Goal: Task Accomplishment & Management: Complete application form

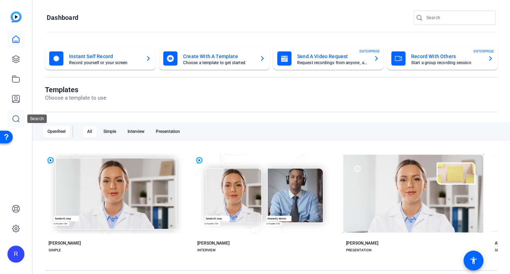
click at [13, 118] on icon at bounding box center [16, 118] width 8 height 8
click at [13, 119] on icon at bounding box center [16, 118] width 8 height 8
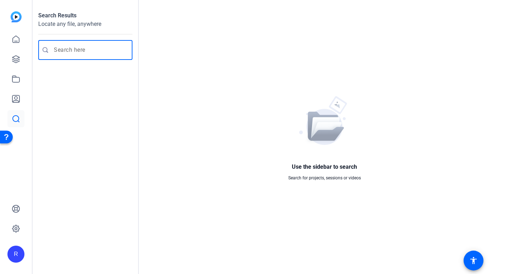
click at [94, 49] on input "Enter search query" at bounding box center [89, 50] width 70 height 8
click at [15, 39] on icon at bounding box center [16, 39] width 8 height 8
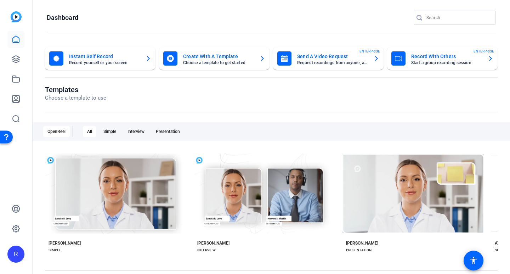
click at [322, 64] on mat-card-subtitle "Request recordings from anyone, anywhere" at bounding box center [332, 63] width 71 height 4
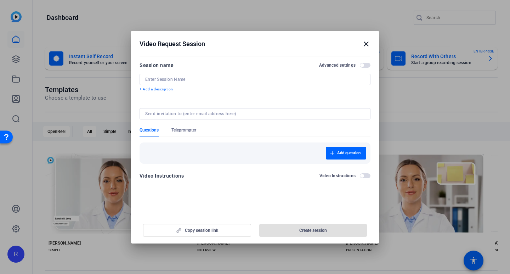
click at [178, 81] on input at bounding box center [255, 79] width 220 height 6
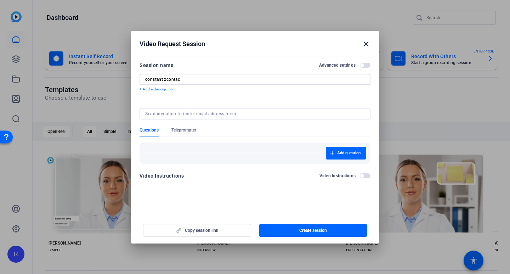
click at [168, 79] on input "constant xcontac" at bounding box center [255, 79] width 220 height 6
click at [167, 79] on input "constant xcontac" at bounding box center [255, 79] width 220 height 6
click at [186, 78] on input "constant contac" at bounding box center [255, 79] width 220 height 6
click at [212, 115] on input at bounding box center [253, 114] width 217 height 6
click at [250, 113] on input at bounding box center [253, 114] width 217 height 6
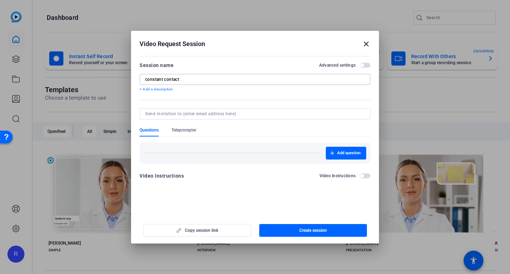
drag, startPoint x: 194, startPoint y: 78, endPoint x: 196, endPoint y: 81, distance: 4.0
click at [194, 78] on input "constant contact" at bounding box center [255, 79] width 220 height 6
click at [229, 76] on input "constant contac" at bounding box center [255, 79] width 220 height 6
paste input "Director's Letter"
click at [182, 80] on input "constant contact bDirector's Letter" at bounding box center [255, 79] width 220 height 6
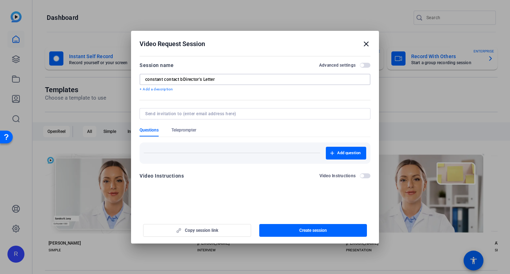
click at [182, 80] on input "constant contact bDirector's Letter" at bounding box center [255, 79] width 220 height 6
click at [183, 80] on input "constant contact bDirector's Letter" at bounding box center [255, 79] width 220 height 6
type input "constant contact Director's Letter"
click at [342, 230] on span "button" at bounding box center [313, 230] width 108 height 17
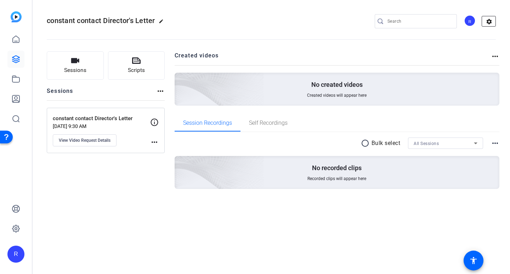
click at [484, 22] on mat-icon "settings" at bounding box center [489, 21] width 14 height 11
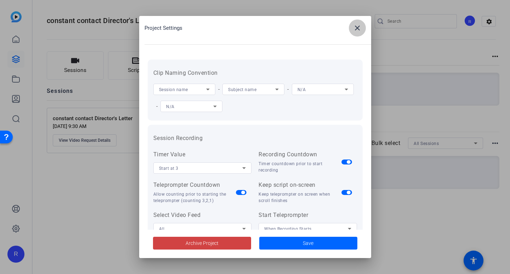
click at [363, 26] on span at bounding box center [357, 27] width 17 height 17
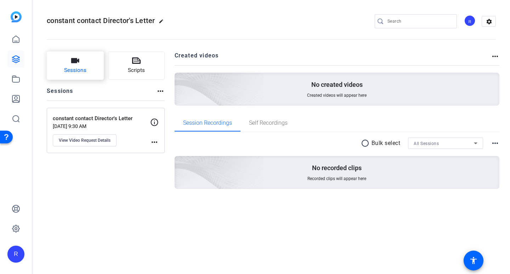
click at [75, 63] on icon "button" at bounding box center [75, 60] width 8 height 5
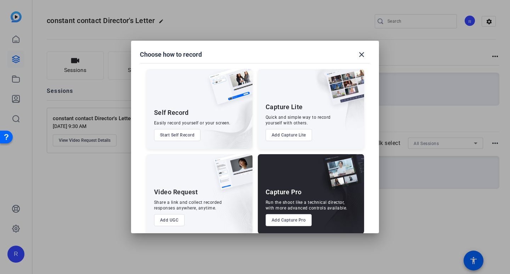
scroll to position [8, 0]
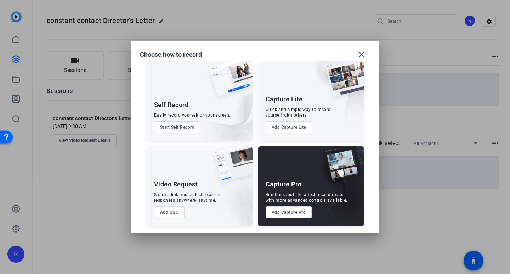
click at [166, 213] on button "Add UGC" at bounding box center [169, 212] width 31 height 12
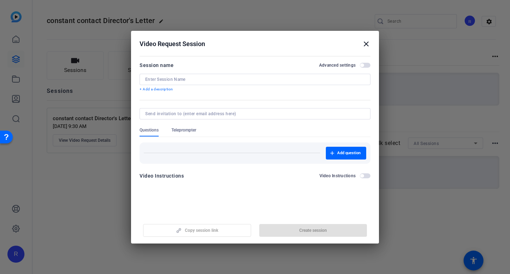
click at [368, 46] on mat-icon "close" at bounding box center [366, 44] width 8 height 8
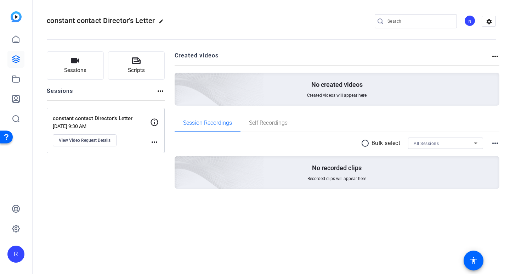
click at [112, 119] on p "constant contact Director's Letter" at bounding box center [101, 118] width 97 height 8
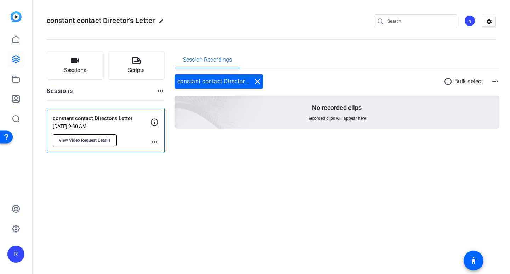
click at [95, 140] on span "View Video Request Details" at bounding box center [85, 140] width 52 height 6
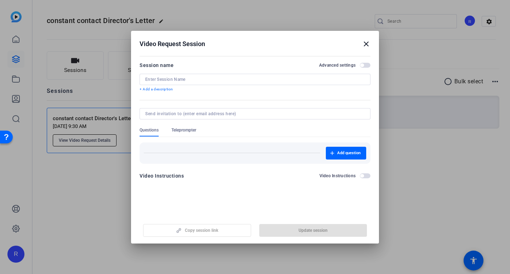
type input "constant contact Director's Letter"
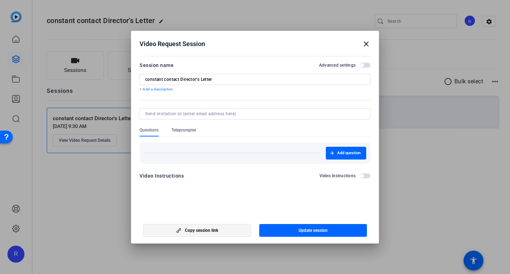
click at [202, 229] on span "Copy session link" at bounding box center [201, 230] width 33 height 6
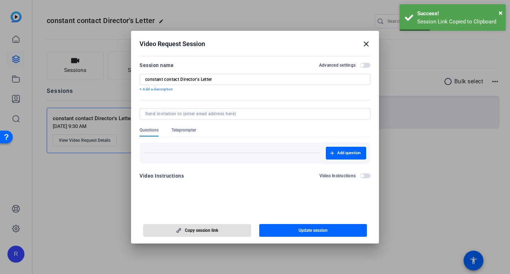
click at [193, 112] on input at bounding box center [253, 114] width 217 height 6
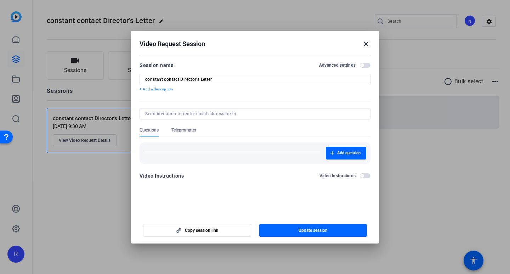
click at [76, 94] on div at bounding box center [255, 137] width 510 height 274
click at [365, 45] on mat-icon "close" at bounding box center [366, 44] width 8 height 8
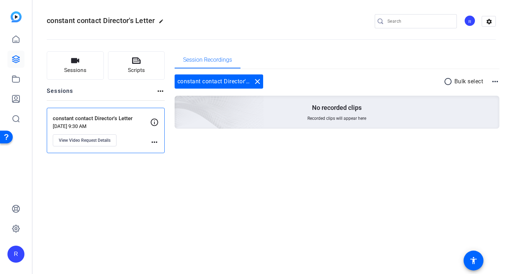
click at [154, 124] on icon at bounding box center [154, 122] width 8 height 8
click at [108, 123] on p "Sep 04, 2025 @ 9:30 AM" at bounding box center [101, 126] width 97 height 6
click at [334, 115] on span "Recorded clips will appear here" at bounding box center [336, 118] width 59 height 6
click at [235, 84] on div "constant contact Director's Letter close" at bounding box center [219, 81] width 89 height 14
click at [221, 68] on span "Session Recordings" at bounding box center [207, 59] width 49 height 17
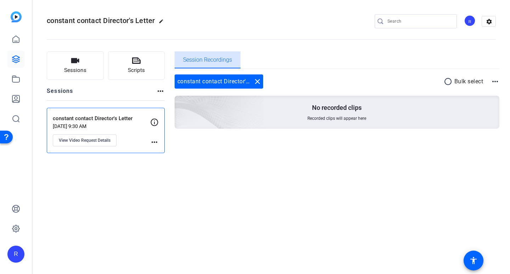
click at [221, 63] on span "Session Recordings" at bounding box center [207, 59] width 49 height 17
click at [96, 121] on p "constant contact Director's Letter" at bounding box center [101, 118] width 97 height 8
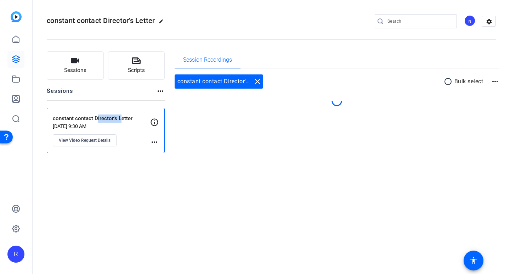
click at [96, 121] on p "constant contact Director's Letter" at bounding box center [101, 118] width 97 height 8
click at [88, 138] on span "View Video Request Details" at bounding box center [85, 140] width 52 height 6
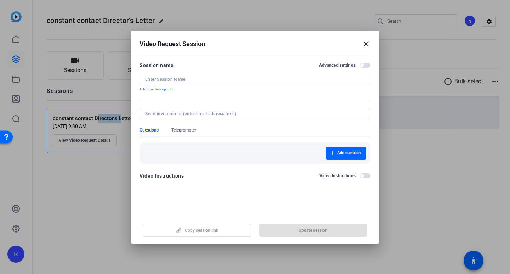
type input "constant contact Director's Letter"
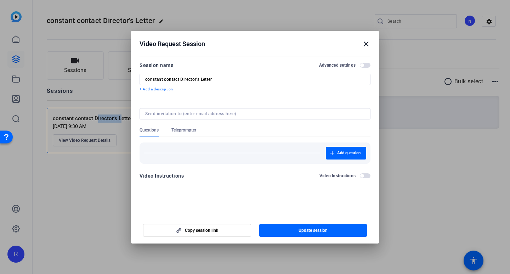
click at [364, 42] on mat-icon "close" at bounding box center [366, 44] width 8 height 8
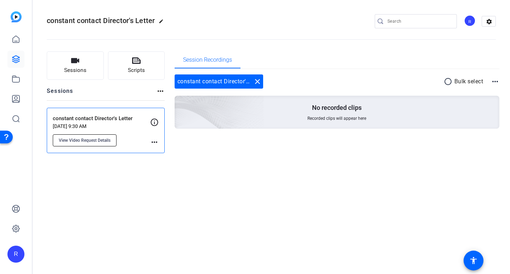
click at [76, 140] on span "View Video Request Details" at bounding box center [85, 140] width 52 height 6
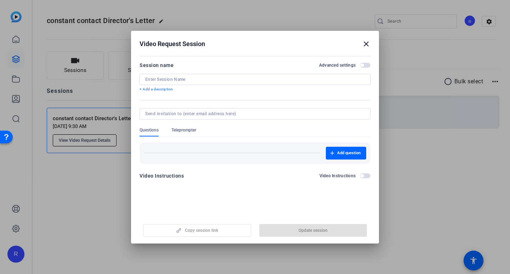
type input "constant contact Director's Letter"
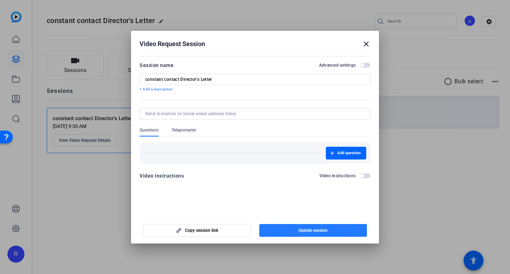
click at [340, 232] on span "button" at bounding box center [313, 230] width 108 height 17
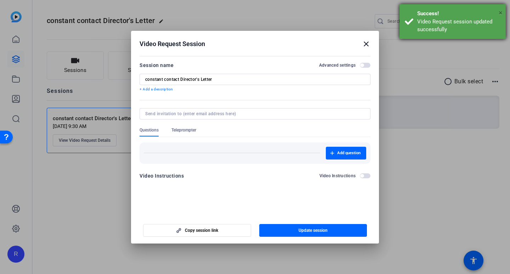
click at [501, 11] on span "×" at bounding box center [501, 12] width 4 height 8
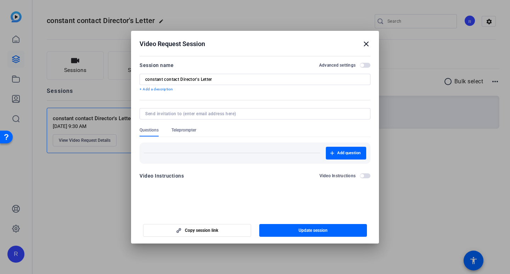
click at [166, 90] on p "+ Add a description" at bounding box center [255, 89] width 231 height 6
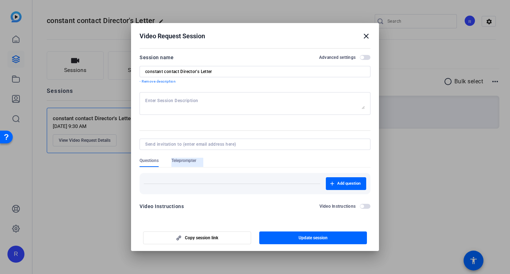
click at [193, 161] on span "Teleprompter" at bounding box center [183, 161] width 25 height 6
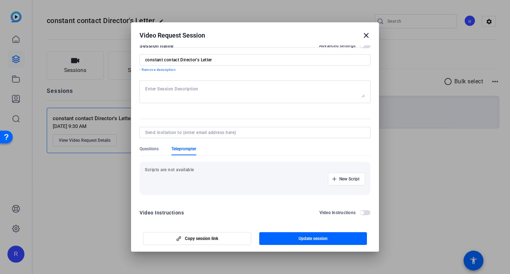
scroll to position [17, 0]
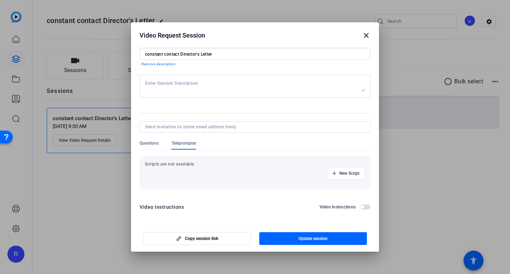
click at [296, 175] on div "New Script" at bounding box center [255, 173] width 220 height 13
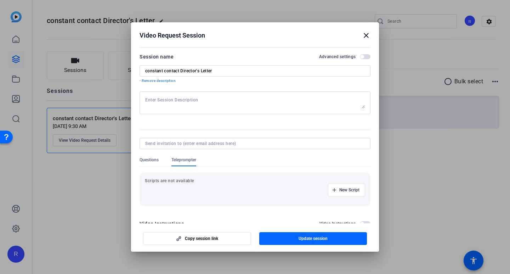
click at [189, 101] on textarea at bounding box center [255, 102] width 220 height 11
click at [337, 59] on h2 "Advanced settings" at bounding box center [337, 57] width 36 height 6
click at [360, 59] on button "Advanced settings" at bounding box center [365, 56] width 11 height 5
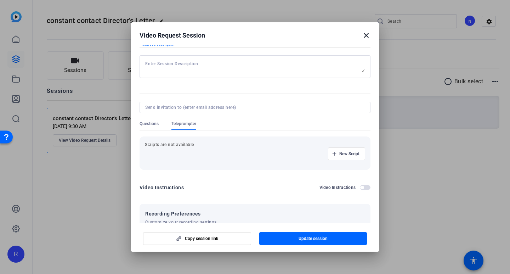
scroll to position [153, 0]
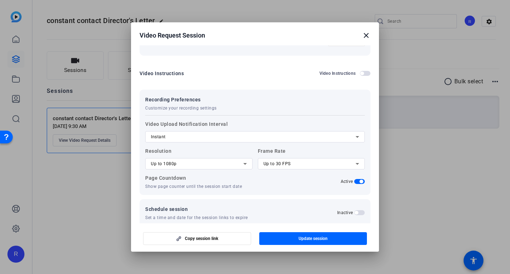
click at [90, 137] on div at bounding box center [255, 137] width 510 height 274
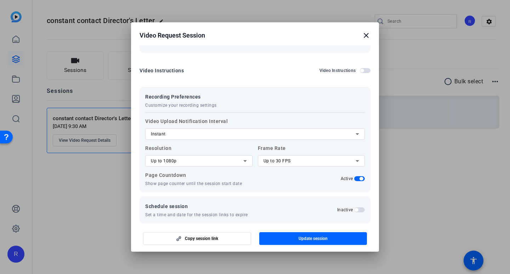
scroll to position [161, 0]
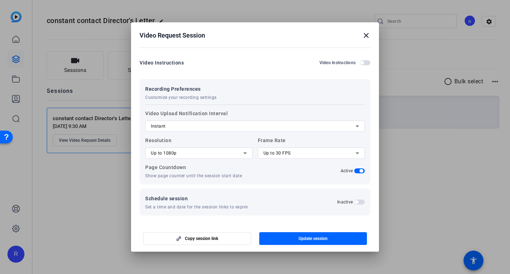
click at [369, 36] on mat-icon "close" at bounding box center [366, 35] width 8 height 8
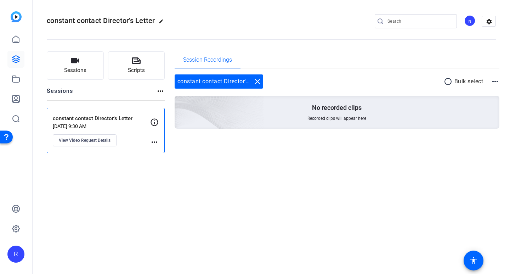
click at [13, 18] on img at bounding box center [16, 16] width 11 height 11
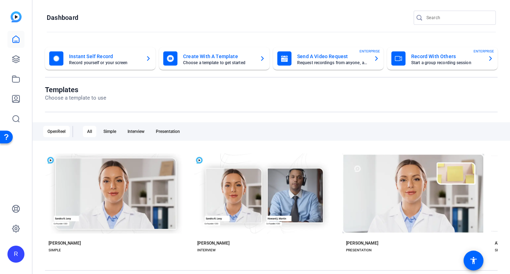
click at [434, 63] on mat-card-subtitle "Start a group recording session" at bounding box center [446, 63] width 71 height 4
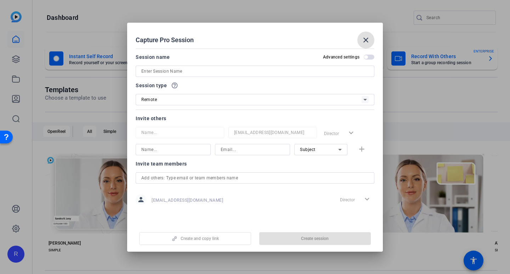
click at [196, 68] on input at bounding box center [254, 71] width 227 height 8
paste input "https://capture.openreel.com/ugc-subject/d0a74239217c25f66f22b17ea68cedce86968b…"
type input "https://capture.openreel.com/ugc-subject/d0a74239217c25f66f22b17ea68cedce86968b…"
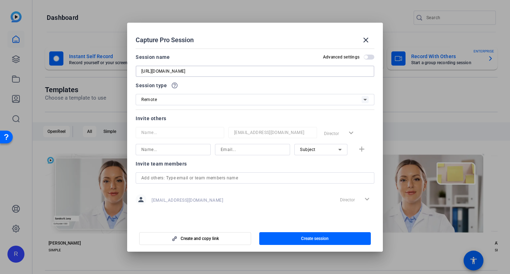
click at [91, 66] on div "Capture Pro Session close Session name Advanced settings https://capture.openre…" at bounding box center [255, 137] width 510 height 274
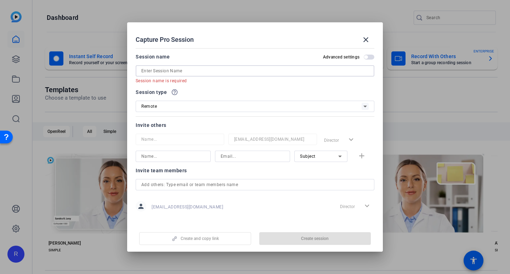
click at [192, 69] on input at bounding box center [254, 71] width 227 height 8
paste input "MM November 24 Director's Letter"
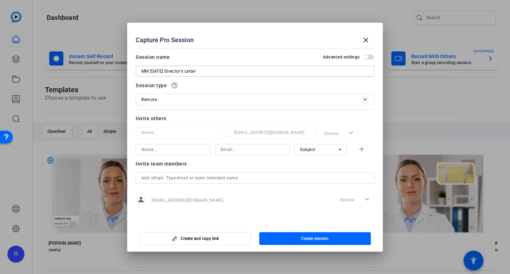
click at [124, 70] on div "Capture Pro Session close Session name Advanced settings MM November 24 Directo…" at bounding box center [255, 137] width 510 height 274
type input "CC Director's Letter"
click at [317, 234] on span "button" at bounding box center [315, 238] width 112 height 17
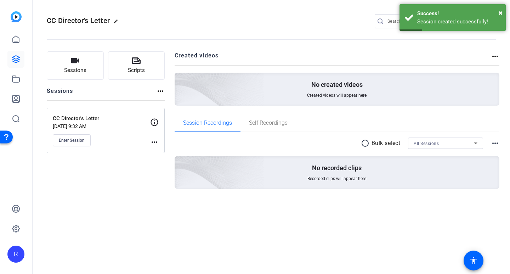
click at [334, 176] on span "Recorded clips will appear here" at bounding box center [336, 179] width 59 height 6
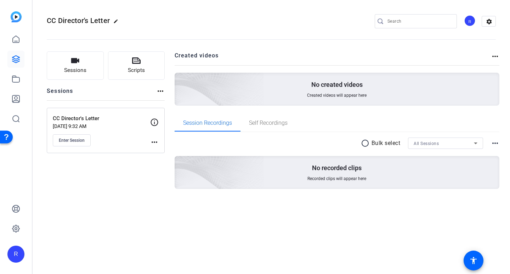
click at [335, 91] on div "No created videos Created videos will appear here" at bounding box center [337, 89] width 325 height 33
click at [364, 141] on mat-icon "radio_button_unchecked" at bounding box center [366, 143] width 11 height 8
click at [85, 138] on span "Enter Session" at bounding box center [72, 140] width 26 height 6
click at [181, 24] on div "CC Director's Letter edit R settings" at bounding box center [271, 21] width 449 height 11
click at [86, 140] on button "Enter Session" at bounding box center [72, 140] width 38 height 12
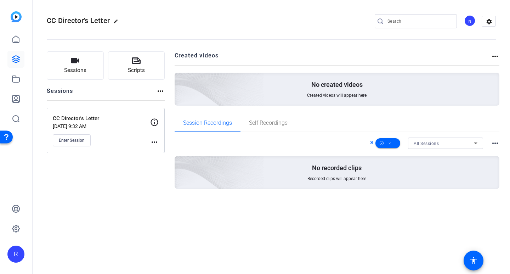
click at [64, 123] on p "Sep 04, 2025 @ 9:32 AM" at bounding box center [101, 126] width 97 height 6
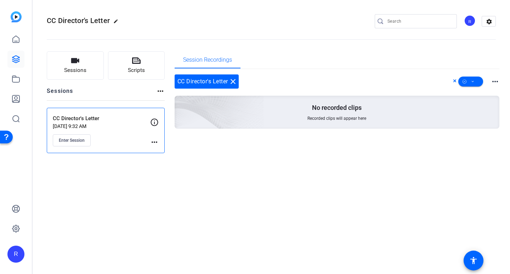
click at [154, 122] on icon at bounding box center [154, 121] width 7 height 7
click at [155, 140] on mat-icon "more_horiz" at bounding box center [154, 142] width 8 height 8
click at [155, 140] on div at bounding box center [255, 137] width 510 height 274
click at [77, 126] on p "Sep 04, 2025 @ 9:32 AM" at bounding box center [101, 126] width 97 height 6
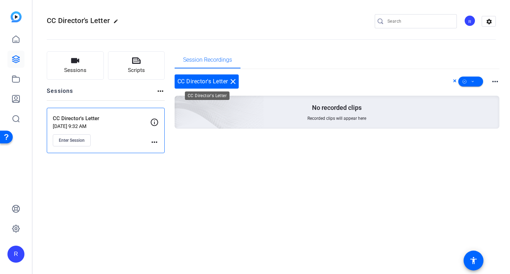
click at [208, 83] on div "CC Director's Letter close" at bounding box center [207, 81] width 64 height 14
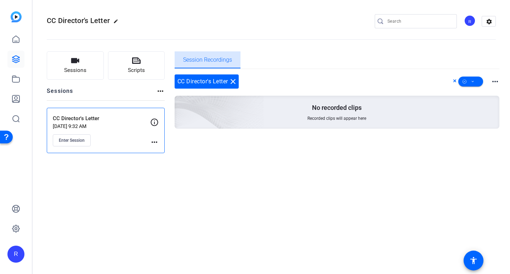
click at [222, 58] on span "Session Recordings" at bounding box center [207, 60] width 49 height 6
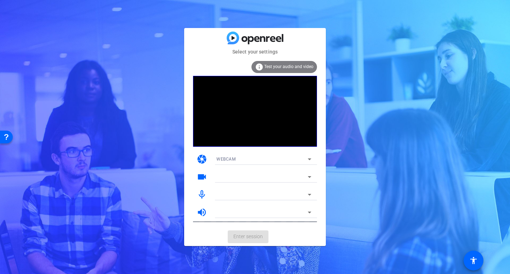
click at [236, 162] on div "WEBCAM" at bounding box center [261, 158] width 91 height 9
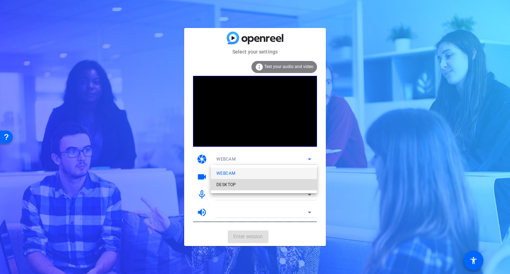
click at [233, 183] on span "DESKTOP" at bounding box center [226, 184] width 20 height 8
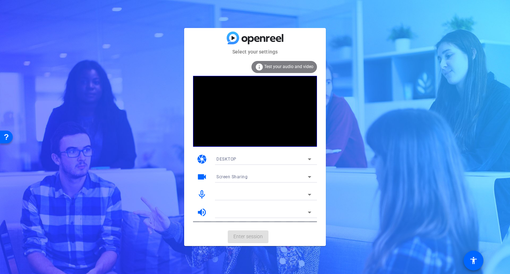
click at [243, 178] on span "Screen Sharing" at bounding box center [231, 176] width 31 height 5
click at [115, 96] on div at bounding box center [68, 94] width 93 height 5
click at [286, 140] on video at bounding box center [255, 111] width 124 height 71
click at [285, 106] on video at bounding box center [255, 111] width 124 height 71
click at [237, 176] on span "USB CAMERA (1124:2925)" at bounding box center [243, 176] width 55 height 5
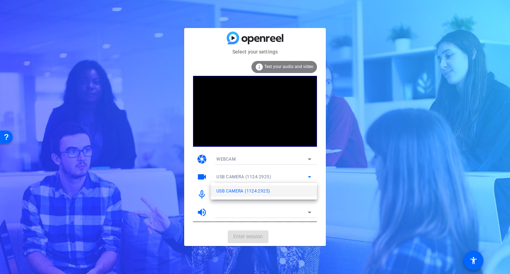
click at [0, 0] on div at bounding box center [0, 0] width 0 height 0
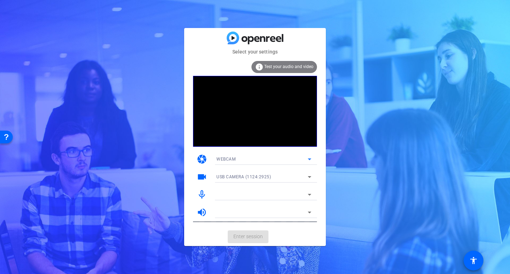
click at [239, 160] on div "WEBCAM" at bounding box center [261, 158] width 91 height 9
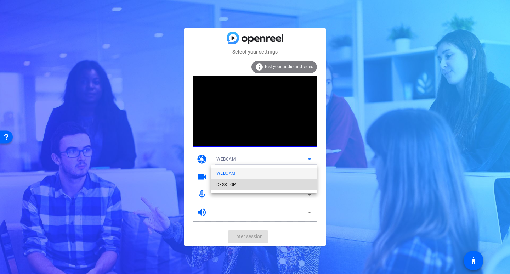
click at [115, 119] on span "DESKTOP" at bounding box center [68, 114] width 93 height 10
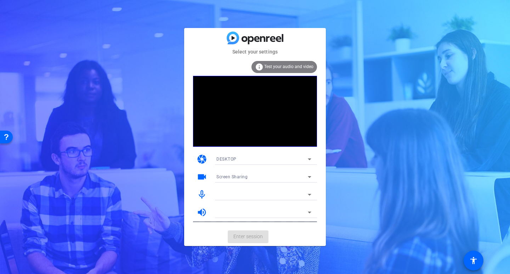
click at [254, 240] on mat-card-actions "Enter session" at bounding box center [255, 236] width 142 height 18
click at [232, 206] on div at bounding box center [264, 204] width 106 height 8
click at [251, 238] on mat-card-actions "Enter session" at bounding box center [255, 236] width 142 height 18
click at [277, 66] on span "Test your audio and video" at bounding box center [288, 66] width 49 height 5
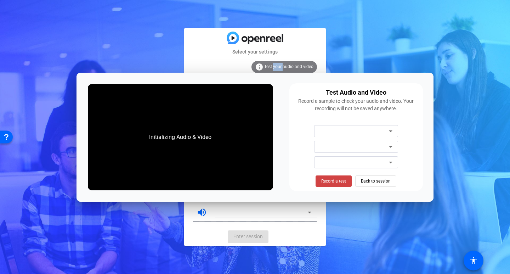
click at [277, 66] on span "Test your audio and video" at bounding box center [288, 66] width 49 height 5
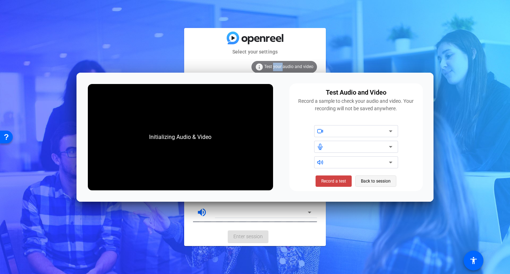
drag, startPoint x: 336, startPoint y: 181, endPoint x: 382, endPoint y: 179, distance: 46.8
click at [0, 0] on div "Record a test Back to session" at bounding box center [0, 0] width 0 height 0
click at [382, 179] on span "Back to session" at bounding box center [376, 180] width 30 height 13
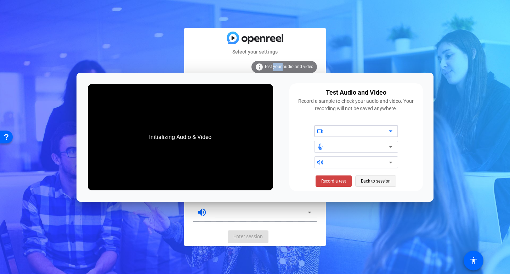
click at [0, 0] on span "Back to session" at bounding box center [0, 0] width 0 height 0
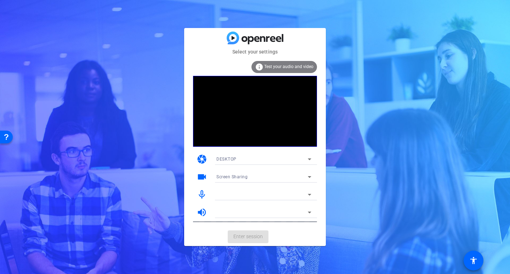
click at [462, 125] on div "Select your settings info Test your audio and video camera DESKTOP videocam Scr…" at bounding box center [255, 137] width 510 height 274
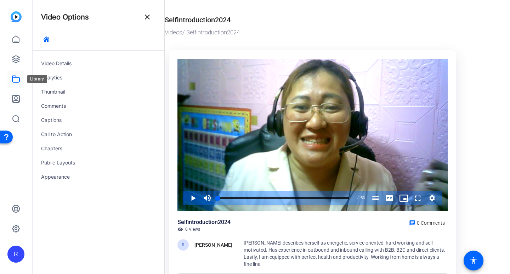
click at [19, 81] on icon at bounding box center [15, 79] width 7 height 6
click at [16, 60] on icon at bounding box center [16, 59] width 8 height 8
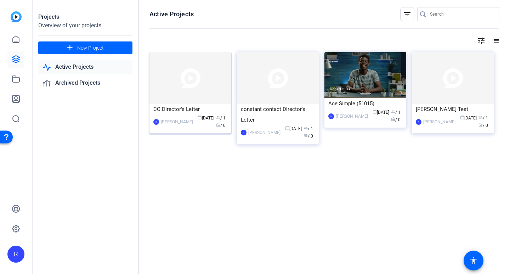
click at [201, 104] on div "CC Director's Letter" at bounding box center [190, 109] width 74 height 11
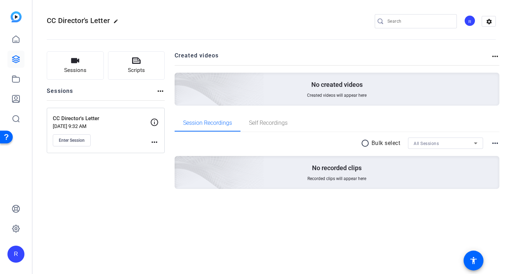
click at [327, 84] on p "No created videos" at bounding box center [336, 84] width 51 height 8
click at [259, 122] on span "Self Recordings" at bounding box center [268, 123] width 39 height 6
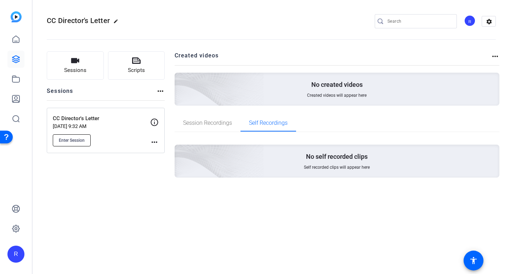
click at [61, 139] on span "Enter Session" at bounding box center [72, 140] width 26 height 6
click at [282, 46] on openreel-divider-bar at bounding box center [271, 38] width 449 height 22
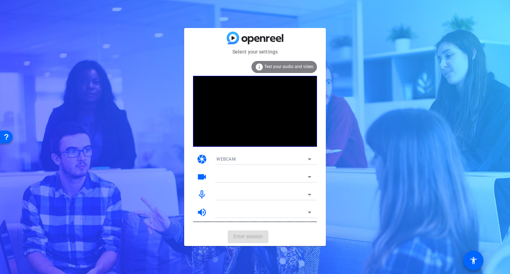
click at [247, 160] on div "WEBCAM" at bounding box center [261, 158] width 91 height 9
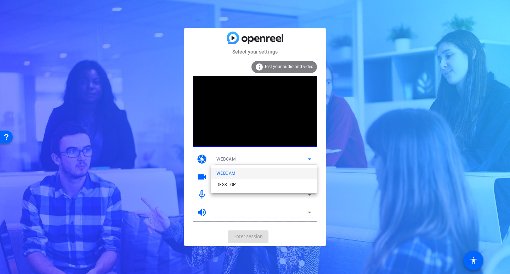
click at [22, 64] on span "WEBCAM" at bounding box center [15, 60] width 13 height 7
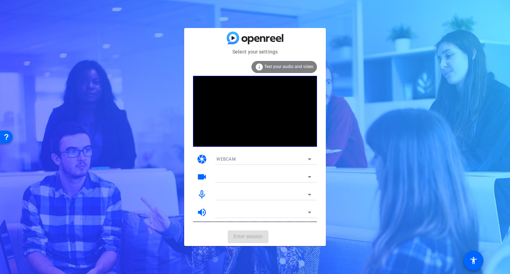
click at [234, 153] on div "camera WEBCAM" at bounding box center [255, 159] width 124 height 18
click at [275, 73] on div "info Test your audio and video" at bounding box center [255, 68] width 124 height 15
click at [274, 66] on span "Test your audio and video" at bounding box center [288, 66] width 49 height 5
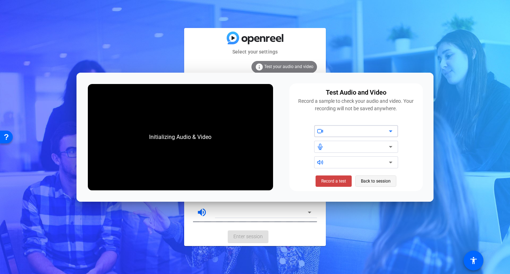
click at [0, 0] on span "Back to session" at bounding box center [0, 0] width 0 height 0
